Goal: Find specific fact: Find specific fact

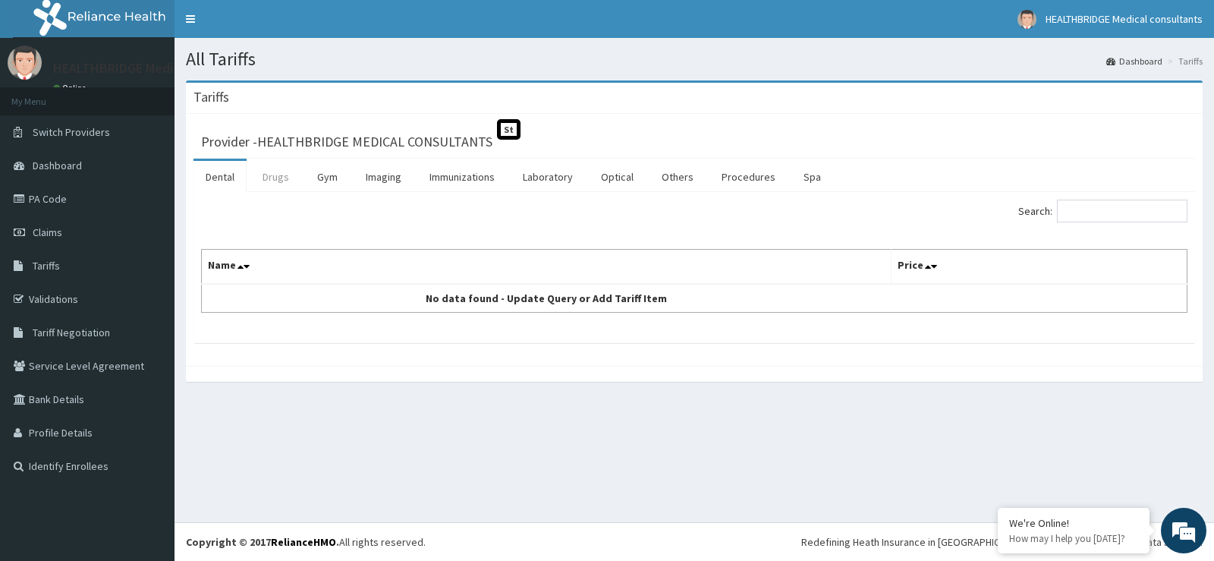
click at [274, 164] on link "Drugs" at bounding box center [275, 177] width 51 height 32
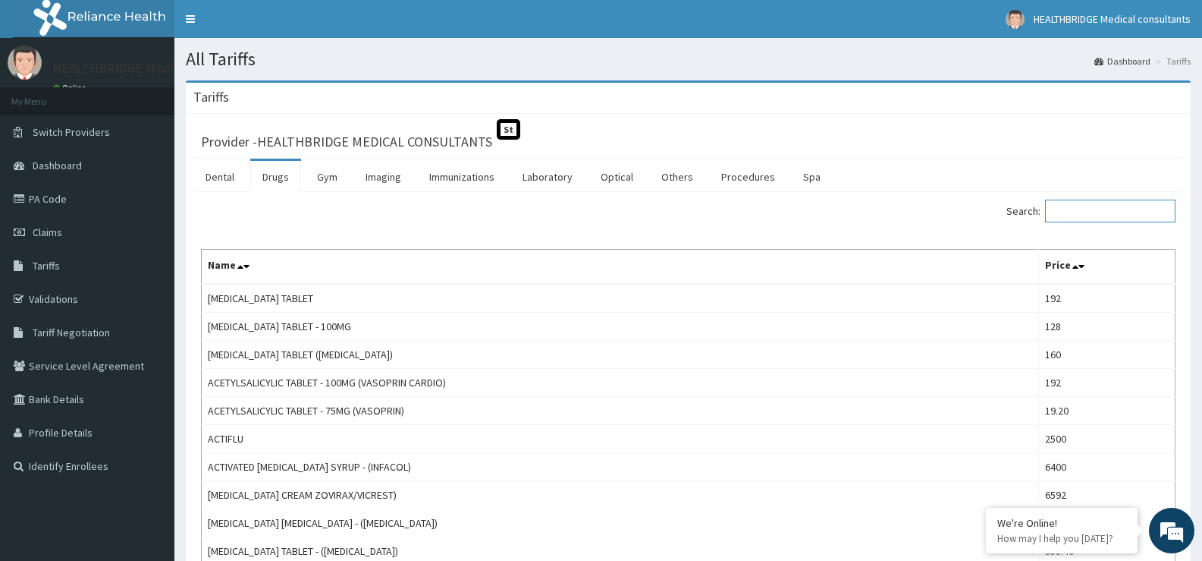
click at [1137, 218] on input "Search:" at bounding box center [1110, 210] width 130 height 23
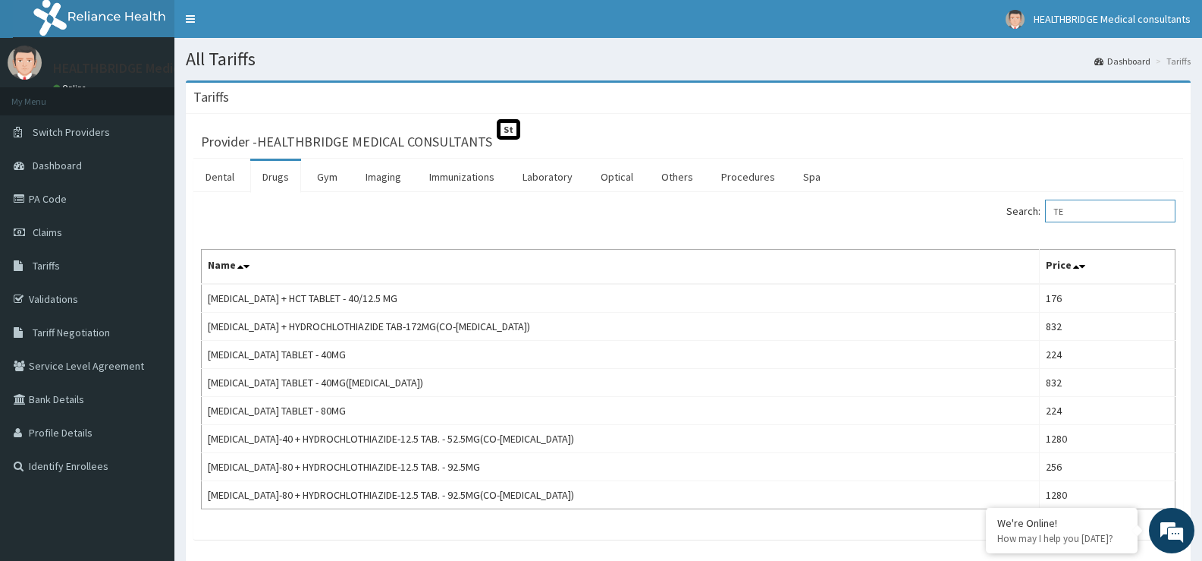
type input "T"
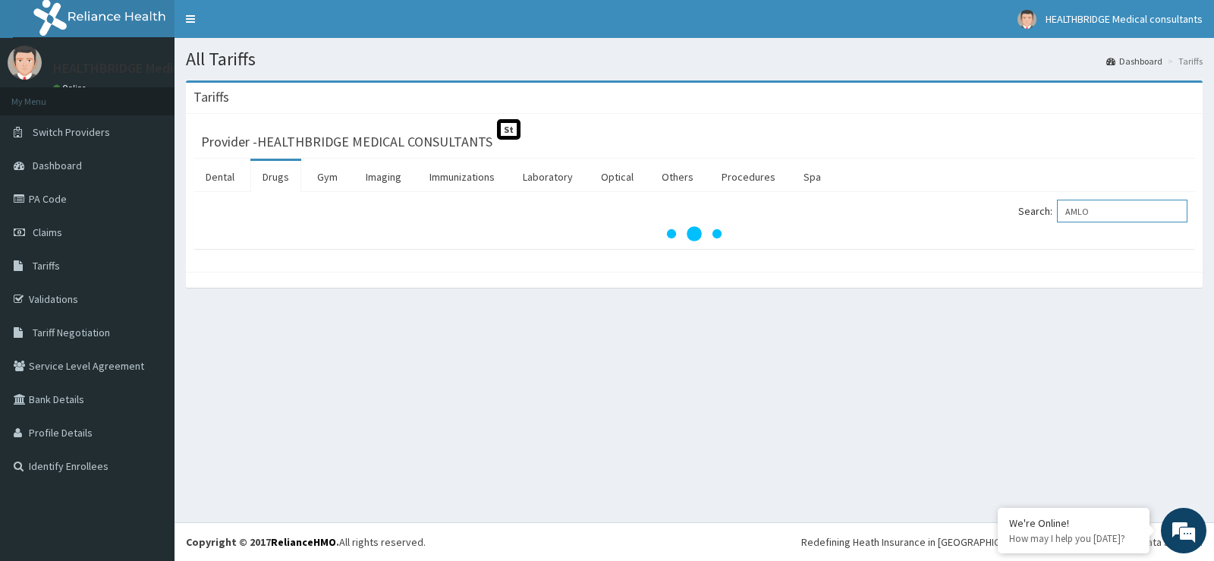
type input "AMLO"
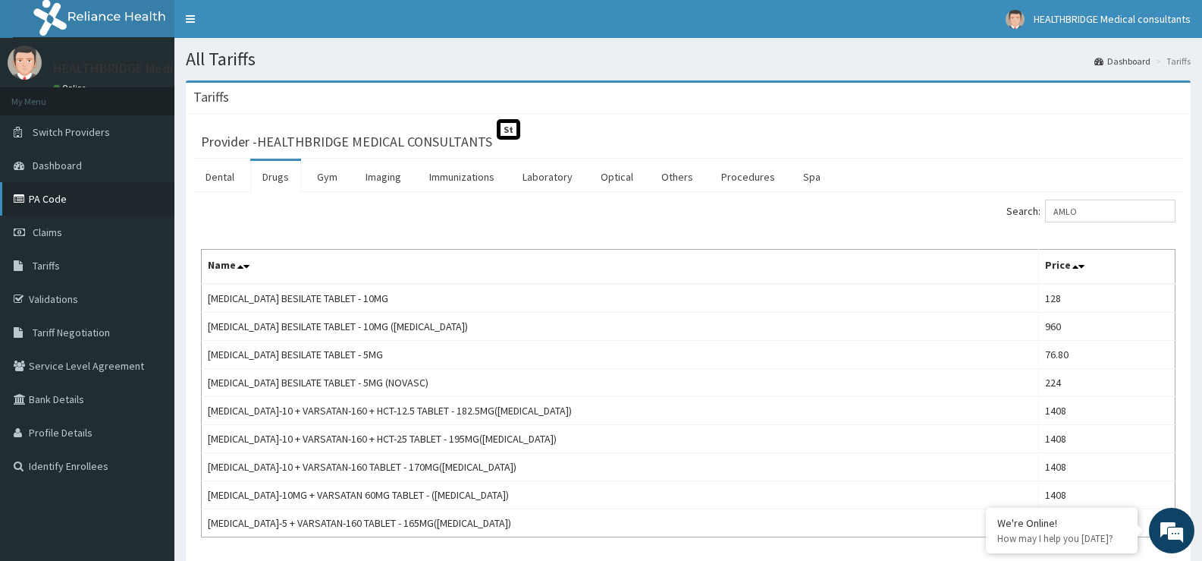
click at [95, 201] on link "PA Code" at bounding box center [87, 198] width 174 height 33
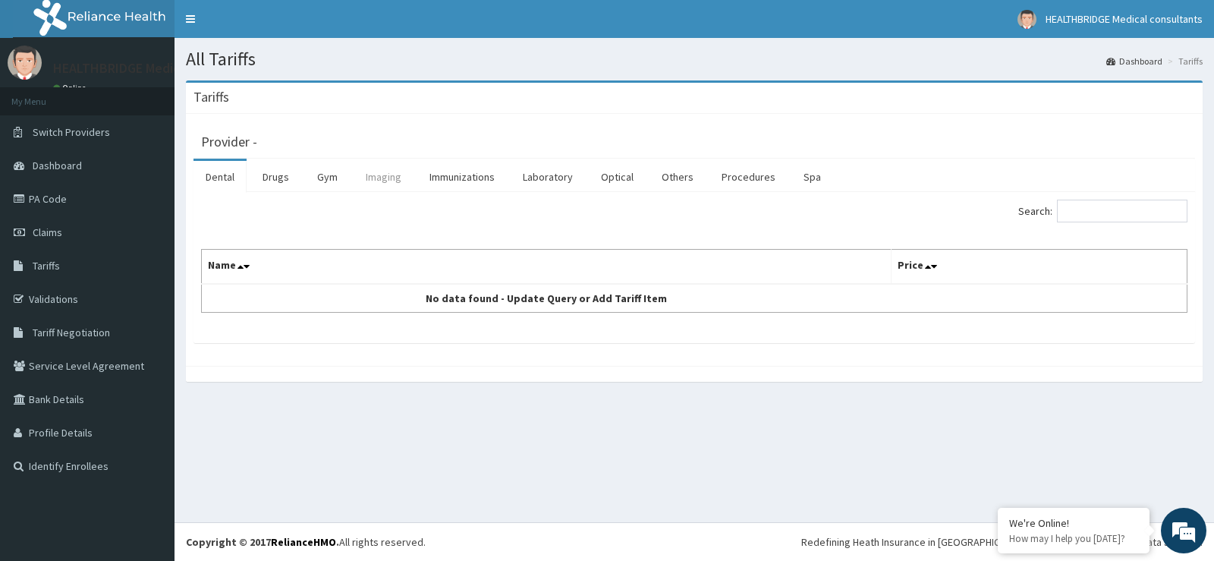
click at [387, 181] on link "Imaging" at bounding box center [383, 177] width 60 height 32
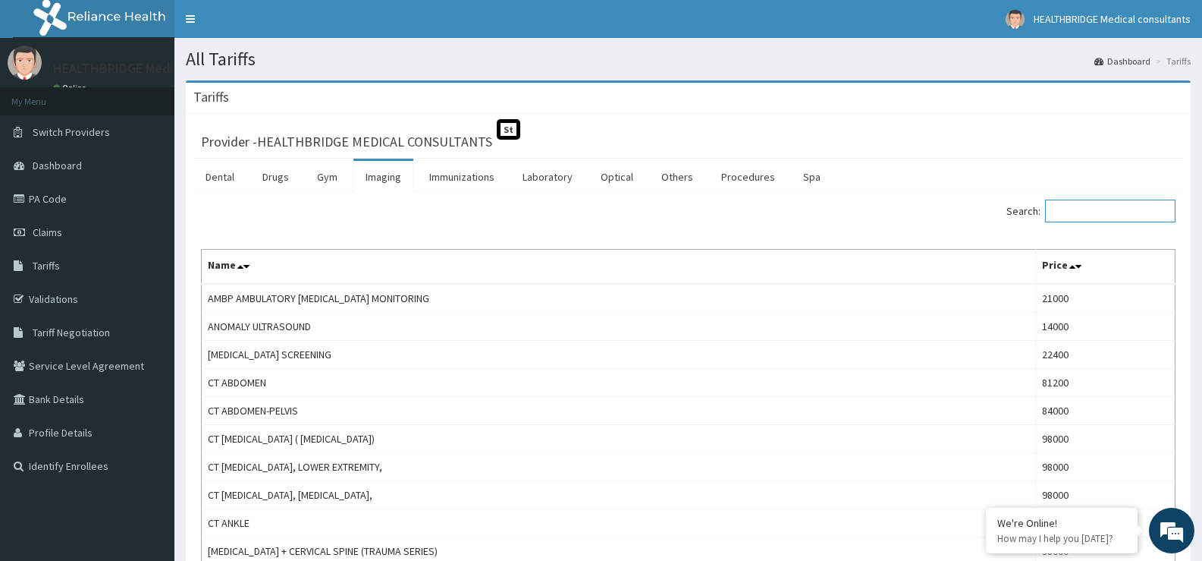
click at [1081, 204] on input "Search:" at bounding box center [1110, 210] width 130 height 23
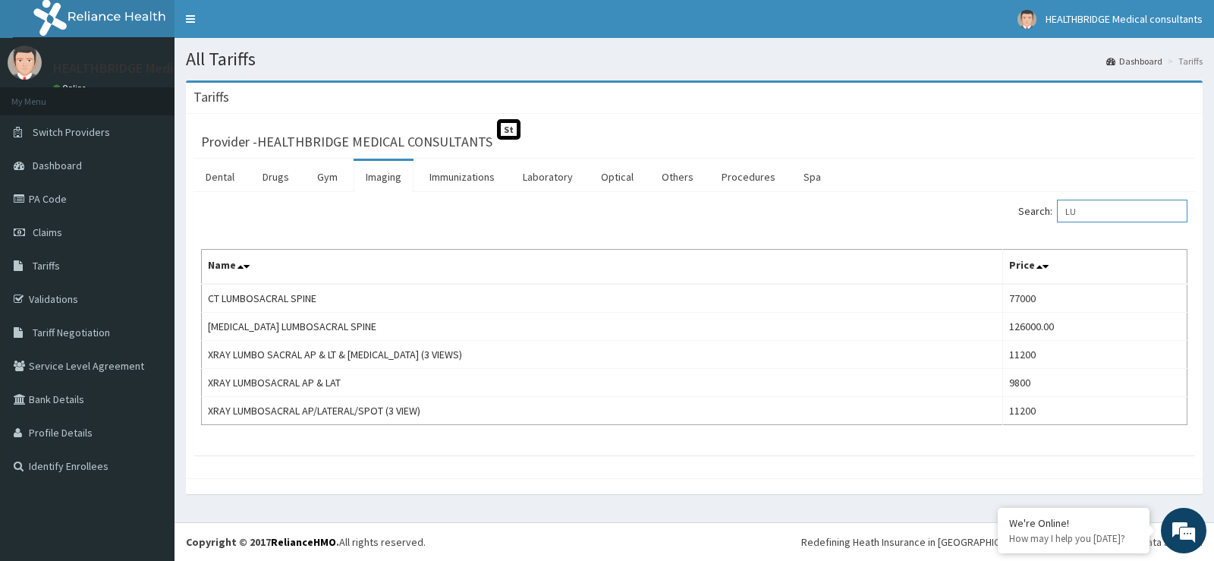
type input "L"
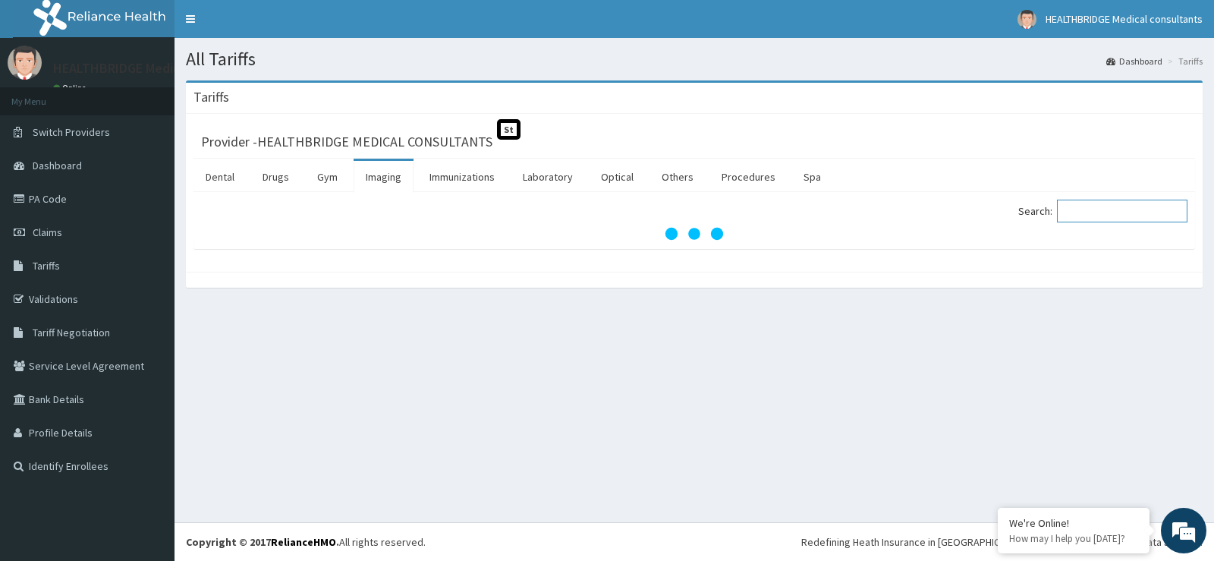
type input "R"
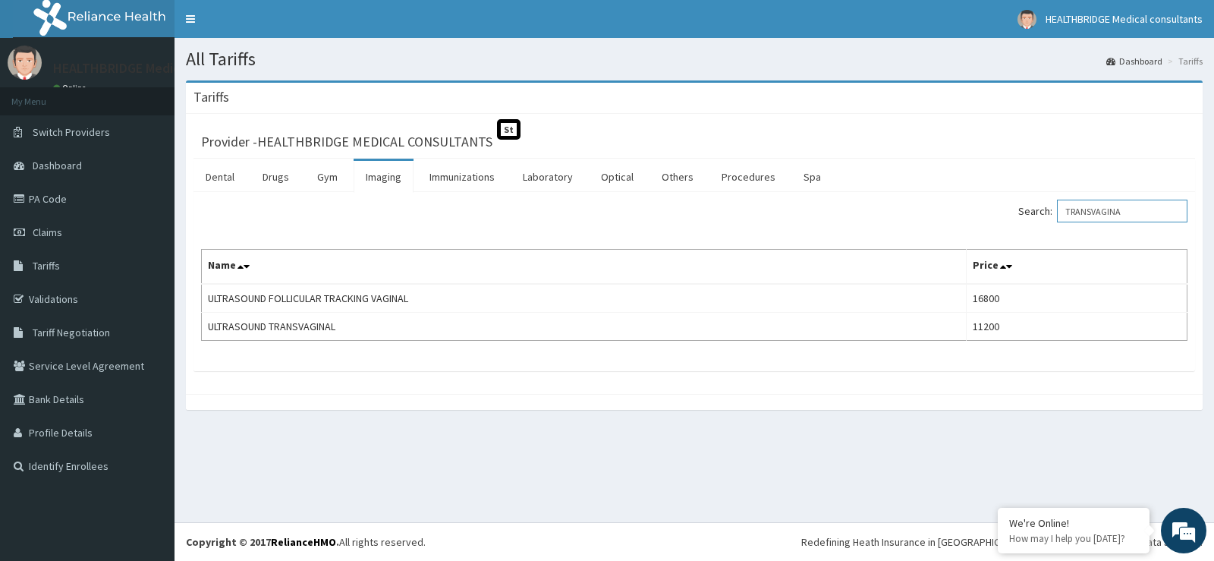
type input "TRANSVAGINA"
